Goal: Transaction & Acquisition: Subscribe to service/newsletter

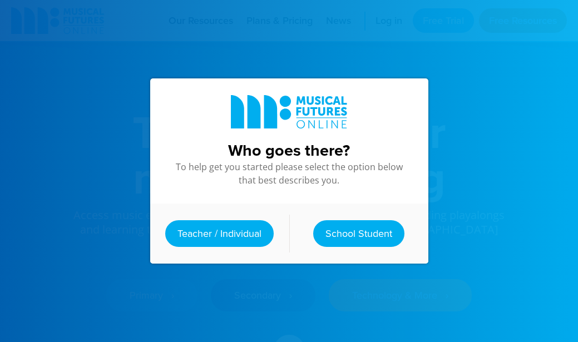
click at [247, 231] on link "Teacher / Individual" at bounding box center [219, 233] width 109 height 27
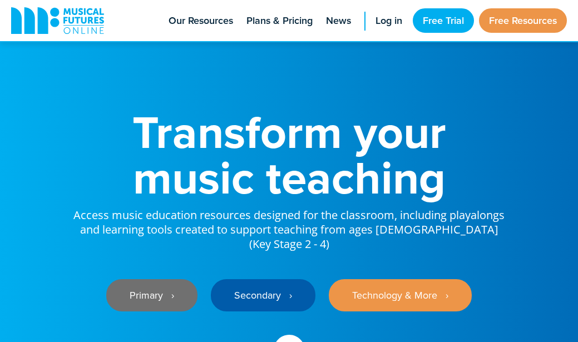
click at [166, 282] on link "Primary ‎‏‏‎ ‎ ›" at bounding box center [151, 295] width 91 height 32
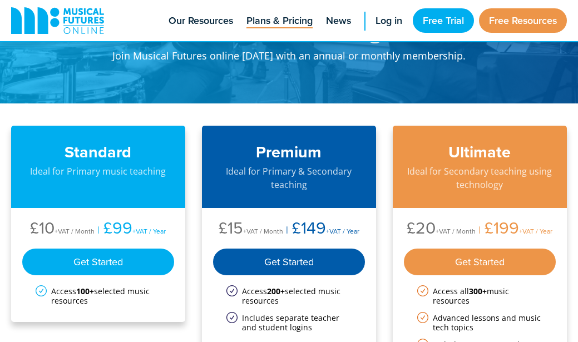
scroll to position [61, 0]
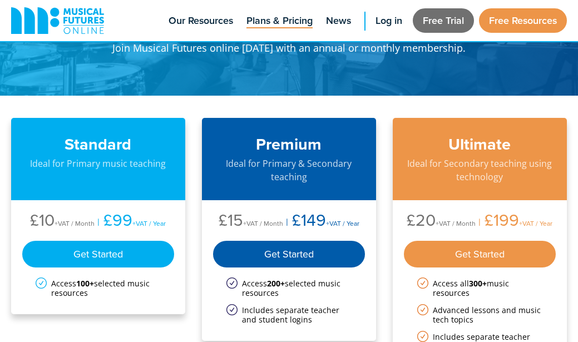
click at [435, 26] on link "Free Trial" at bounding box center [443, 20] width 61 height 24
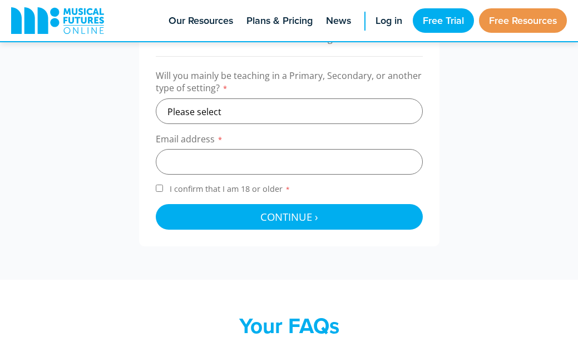
scroll to position [407, 0]
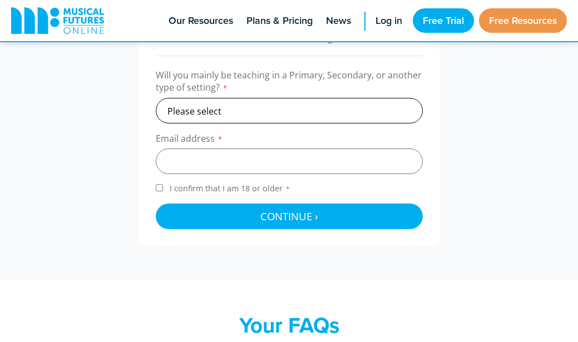
click at [230, 108] on select "Please select Primary Secondary Other" at bounding box center [289, 111] width 267 height 26
select select "primary"
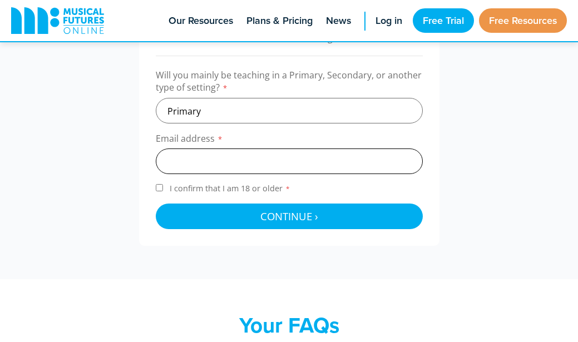
click at [199, 157] on input "email" at bounding box center [289, 162] width 267 height 26
type input "simshears@gmail.com"
click at [156, 189] on input "I confirm that I am 18 or older *" at bounding box center [159, 187] width 7 height 7
checkbox input "true"
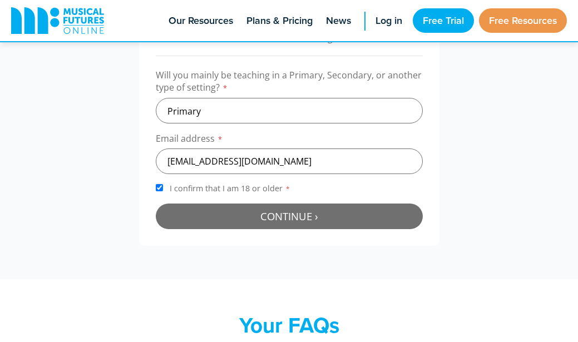
click at [215, 212] on button "Continue › Checking your details..." at bounding box center [289, 217] width 267 height 26
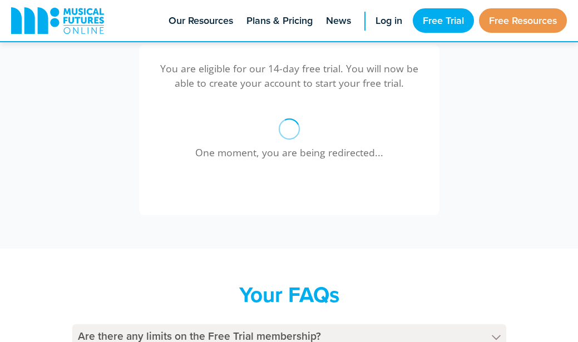
scroll to position [363, 0]
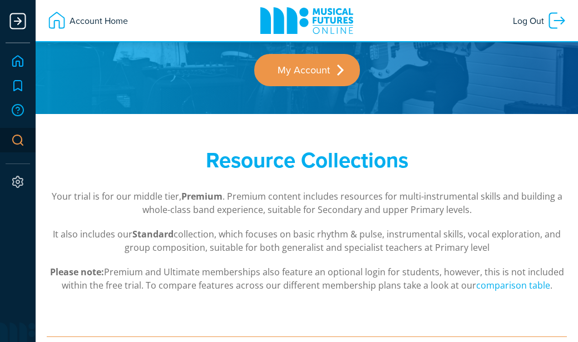
scroll to position [91, 0]
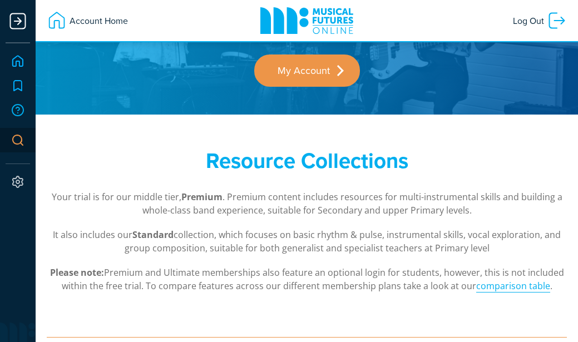
click at [491, 284] on link "comparison table" at bounding box center [513, 286] width 74 height 13
